Goal: Navigation & Orientation: Find specific page/section

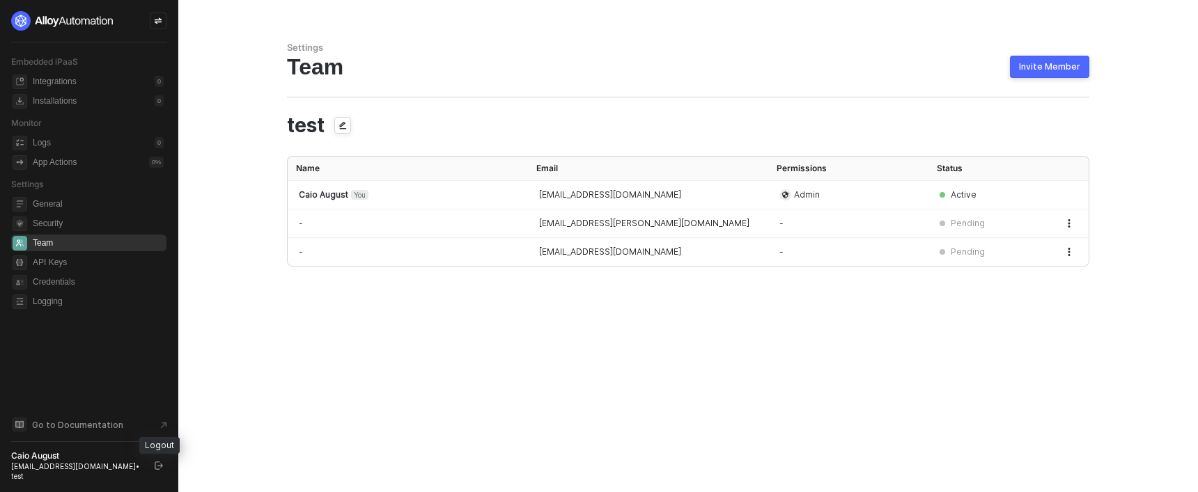
click at [157, 466] on button "button" at bounding box center [158, 466] width 17 height 17
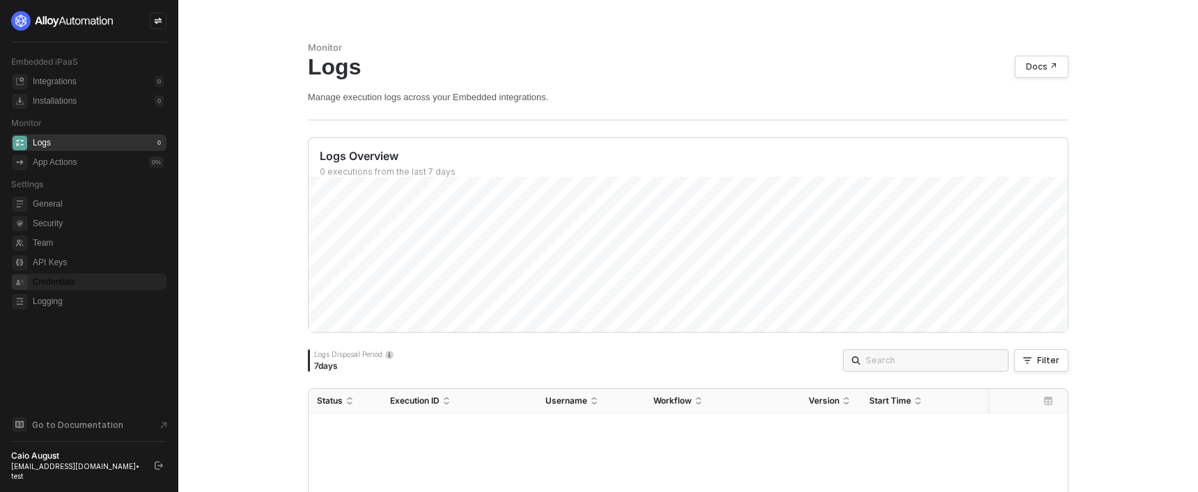
click at [38, 281] on span "Credentials" at bounding box center [98, 282] width 131 height 17
